Goal: Information Seeking & Learning: Learn about a topic

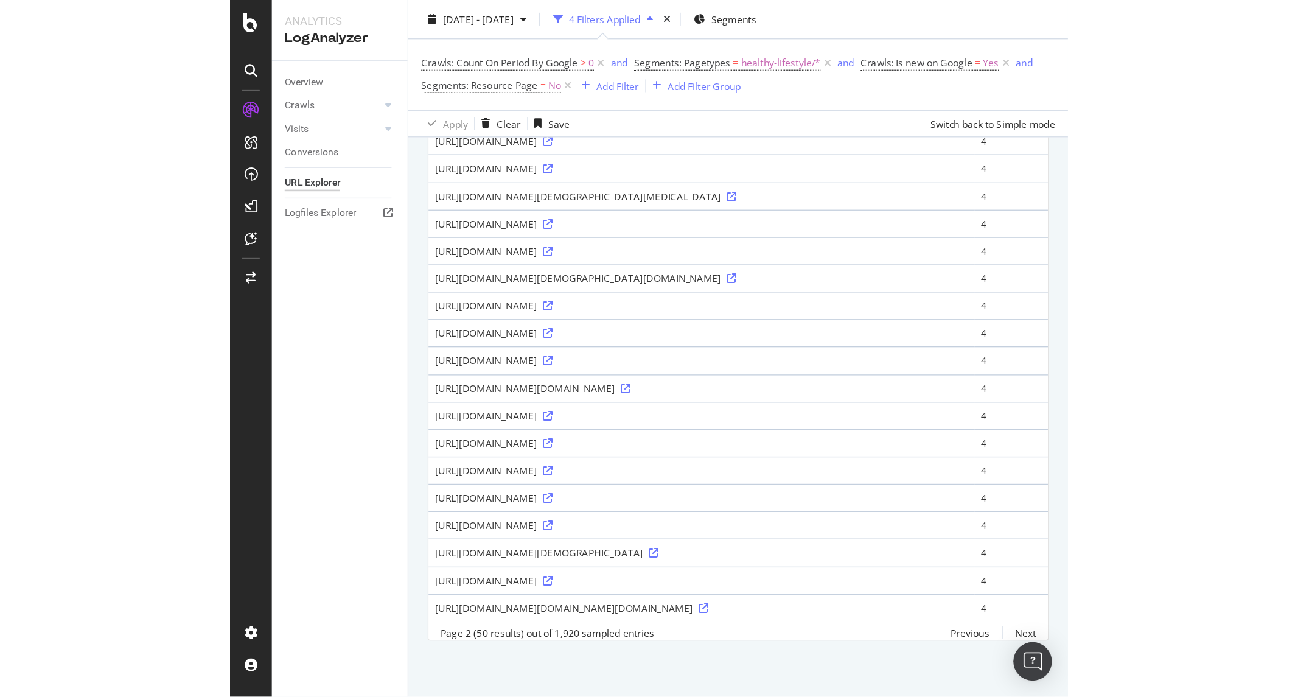
scroll to position [1212, 0]
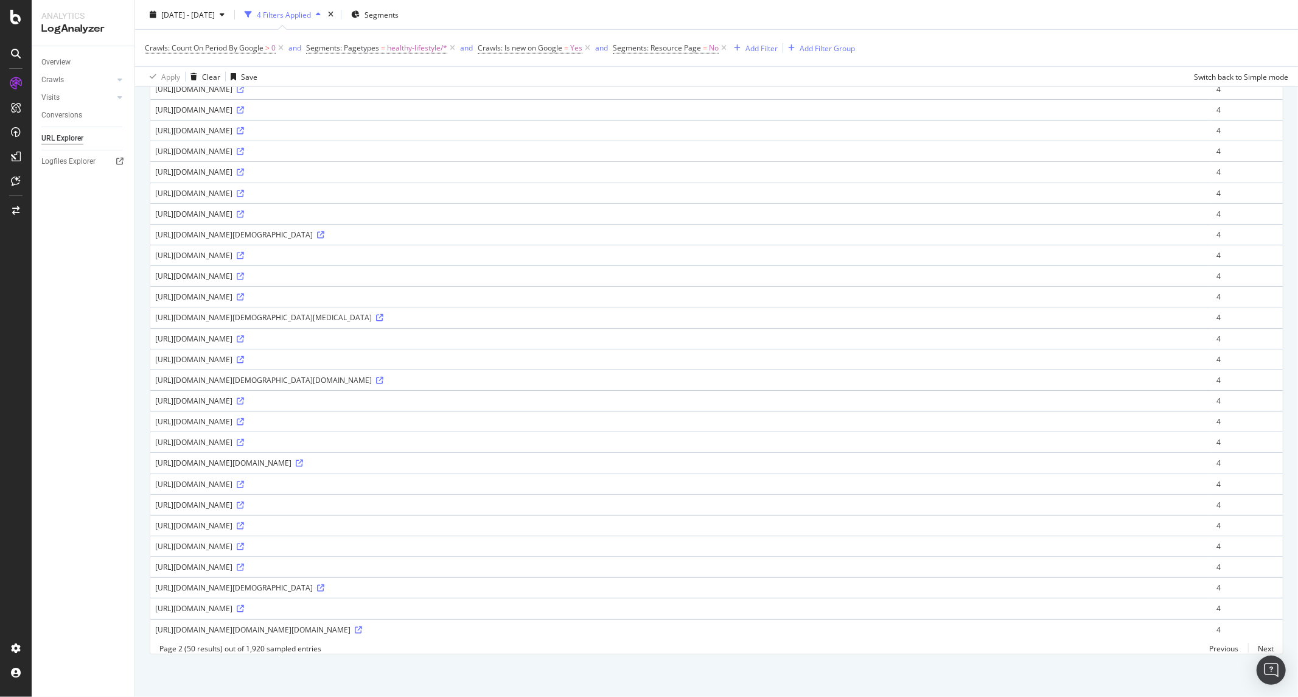
click at [236, 534] on div "Approximately 192K URLs found Manage Columns Export as CSV Page 2 (50 results) …" at bounding box center [716, 63] width 1163 height 1267
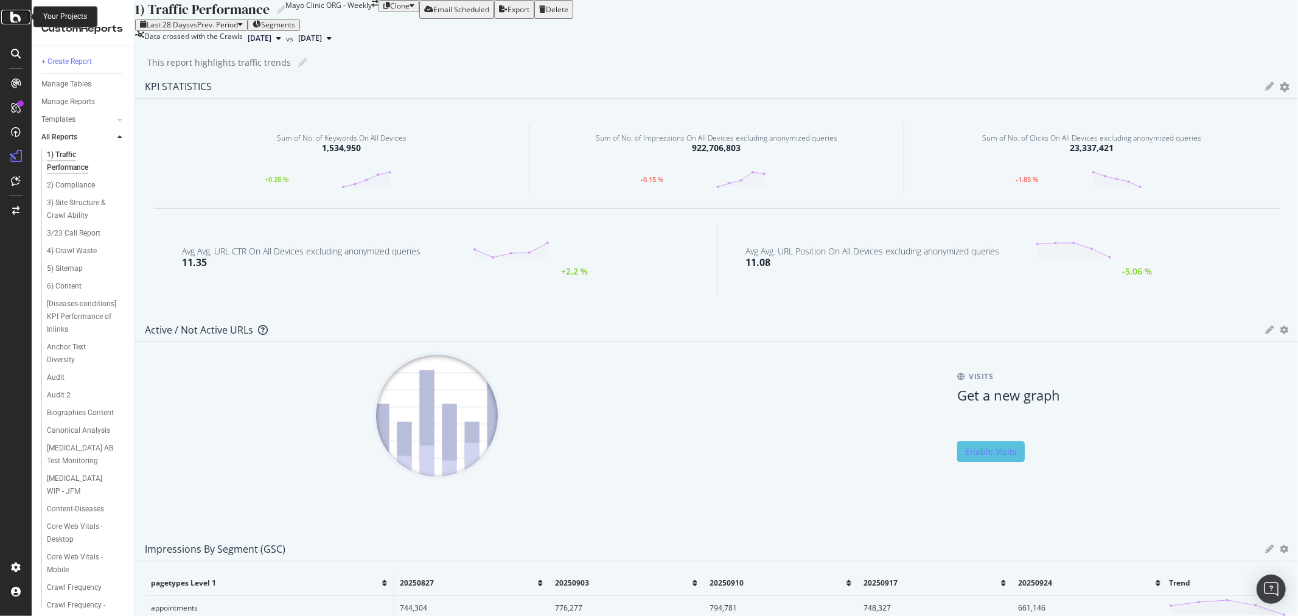
click at [23, 14] on div at bounding box center [15, 17] width 29 height 15
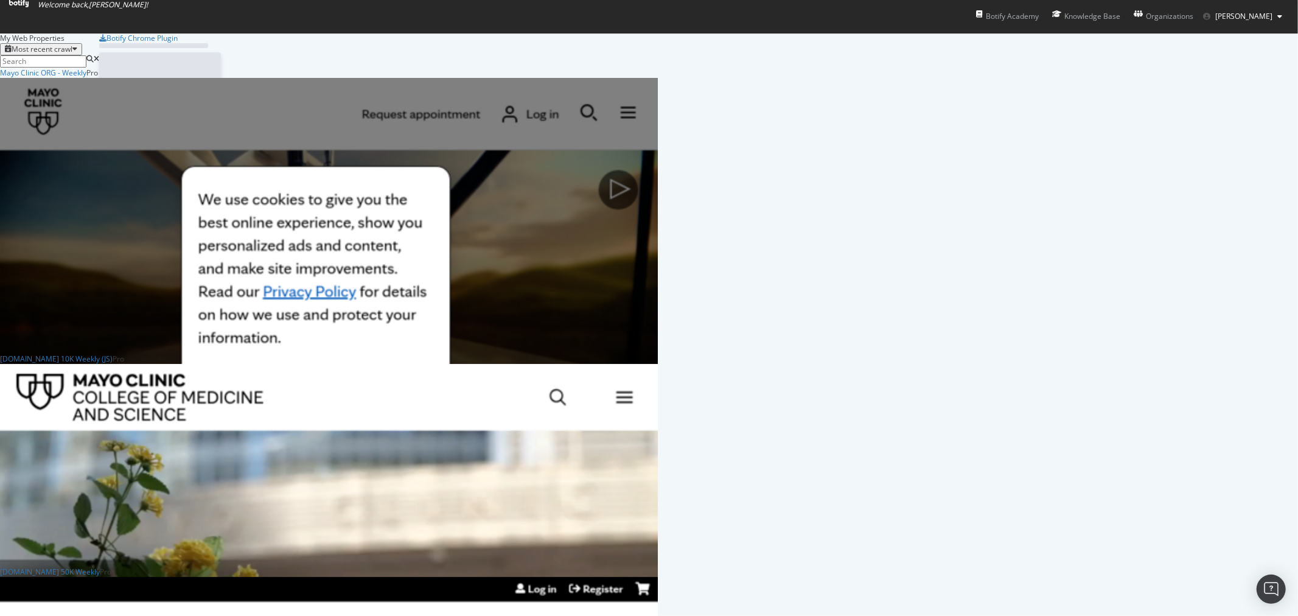
scroll to position [606, 1278]
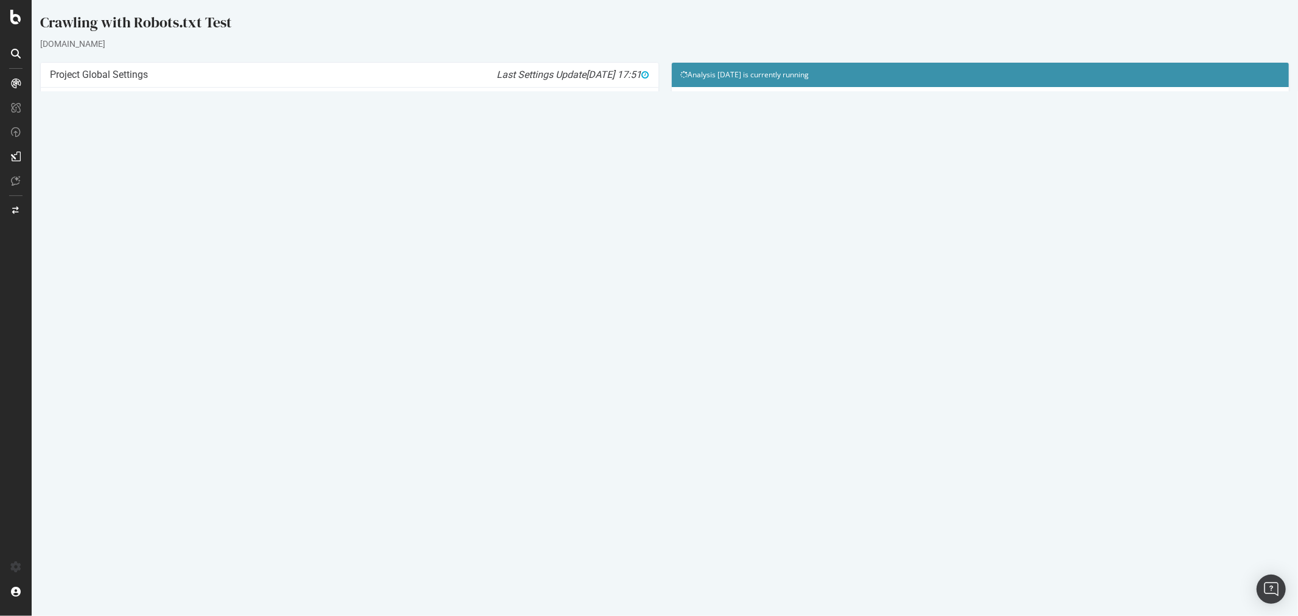
drag, startPoint x: 17, startPoint y: 198, endPoint x: 1, endPoint y: 196, distance: 15.9
click at [16, 198] on div at bounding box center [15, 316] width 29 height 484
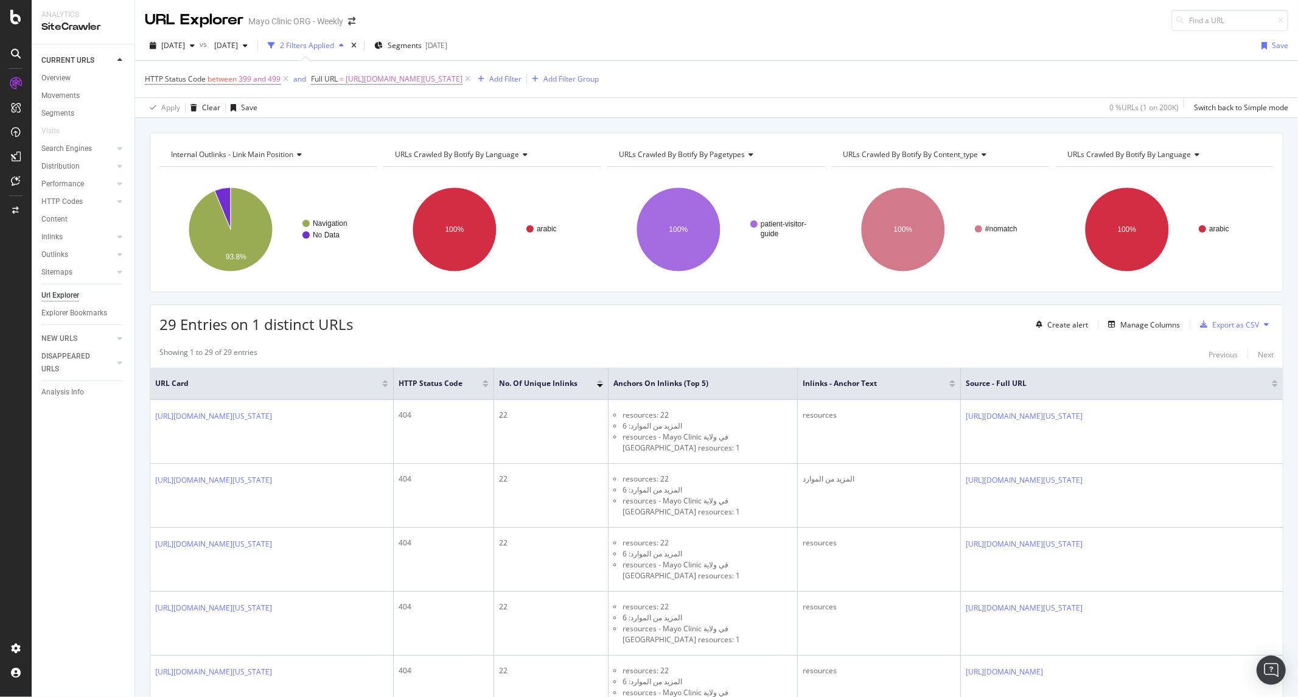
scroll to position [1310, 0]
